Goal: Navigation & Orientation: Find specific page/section

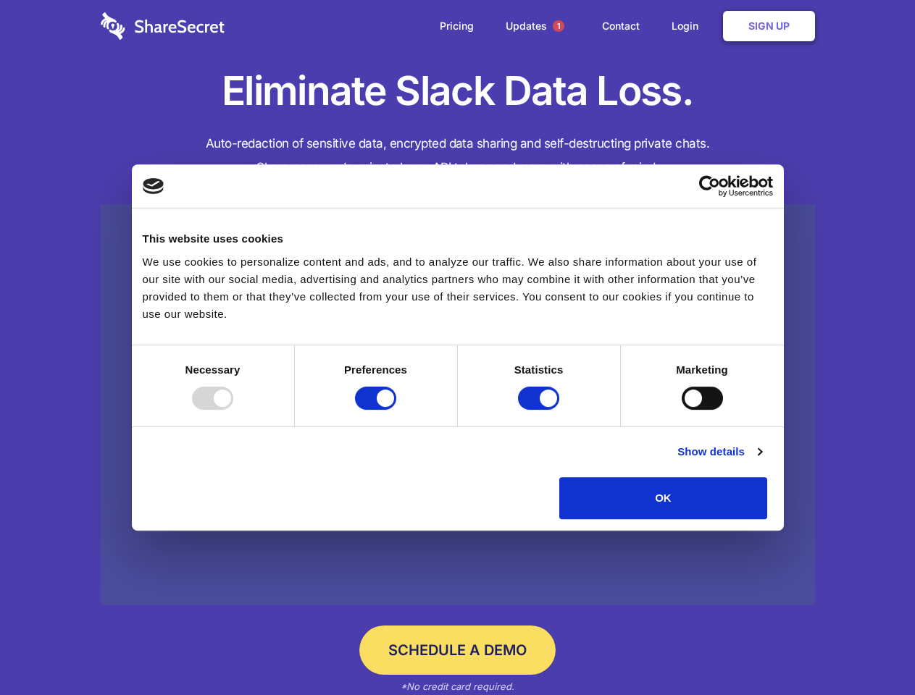
click at [233, 410] on div at bounding box center [212, 398] width 41 height 23
click at [396, 410] on input "Preferences" at bounding box center [375, 398] width 41 height 23
checkbox input "false"
click at [540, 410] on input "Statistics" at bounding box center [538, 398] width 41 height 23
checkbox input "false"
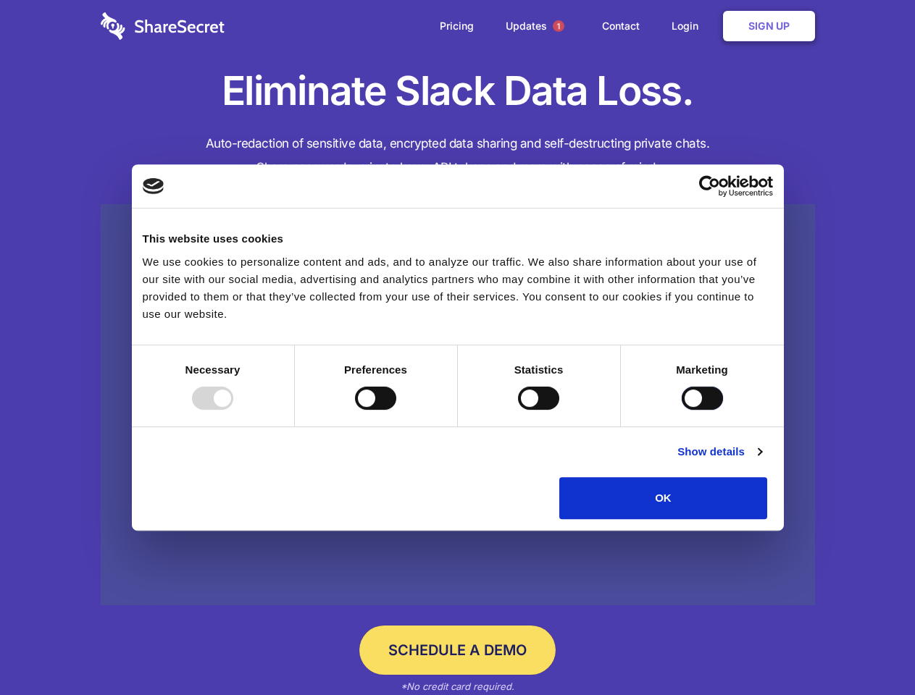
click at [682, 410] on input "Marketing" at bounding box center [702, 398] width 41 height 23
checkbox input "true"
click at [761, 461] on link "Show details" at bounding box center [719, 451] width 84 height 17
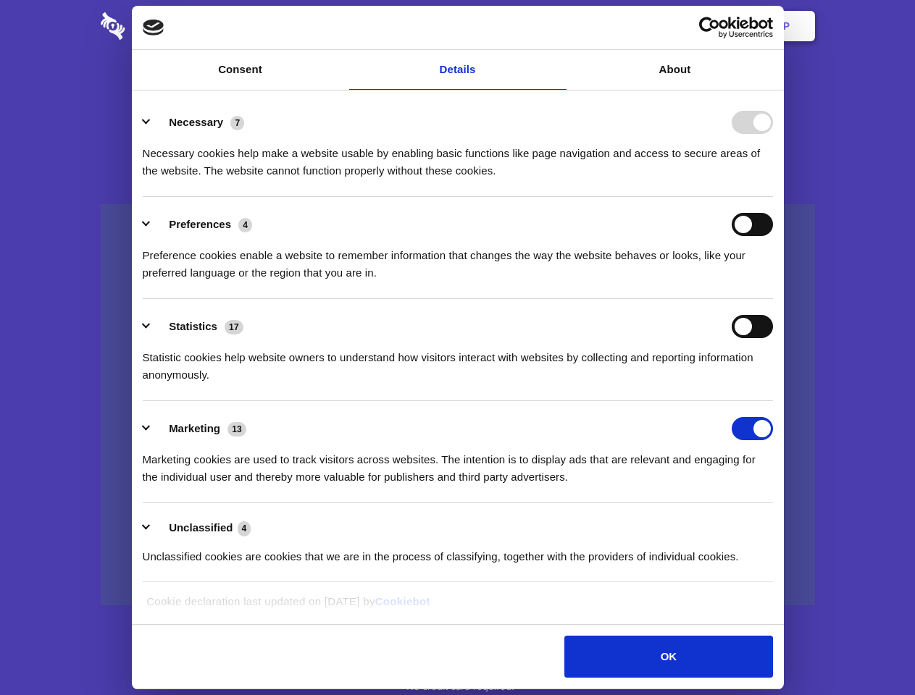
click at [773, 197] on li "Necessary 7 Necessary cookies help make a website usable by enabling basic func…" at bounding box center [458, 146] width 630 height 102
click at [558, 26] on span "1" at bounding box center [559, 26] width 12 height 12
